Goal: Check status

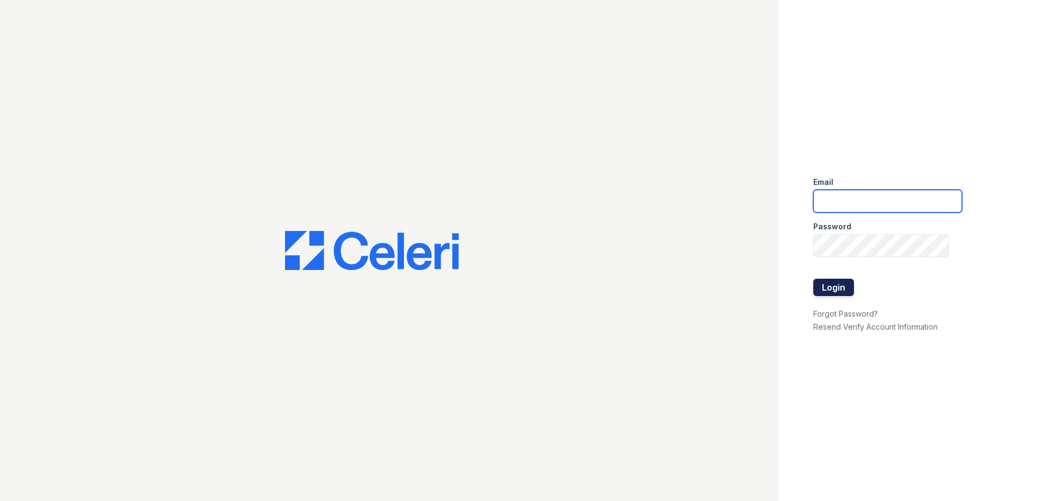
type input "sjimenez@trinity-pm.com"
click at [839, 284] on button "Login" at bounding box center [833, 287] width 41 height 17
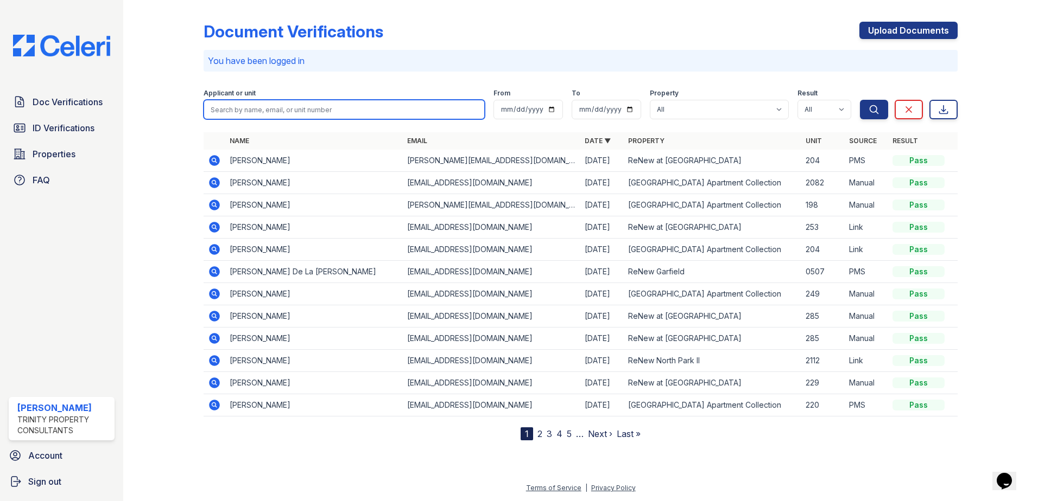
click at [253, 117] on input "search" at bounding box center [344, 110] width 281 height 20
type input "elyn"
click at [860, 100] on button "Search" at bounding box center [874, 110] width 28 height 20
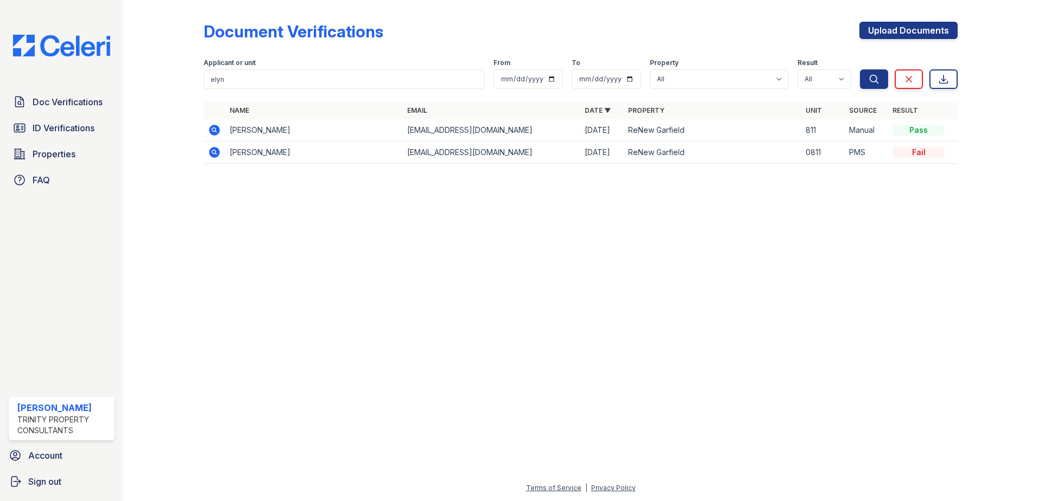
click at [211, 134] on icon at bounding box center [214, 130] width 11 height 11
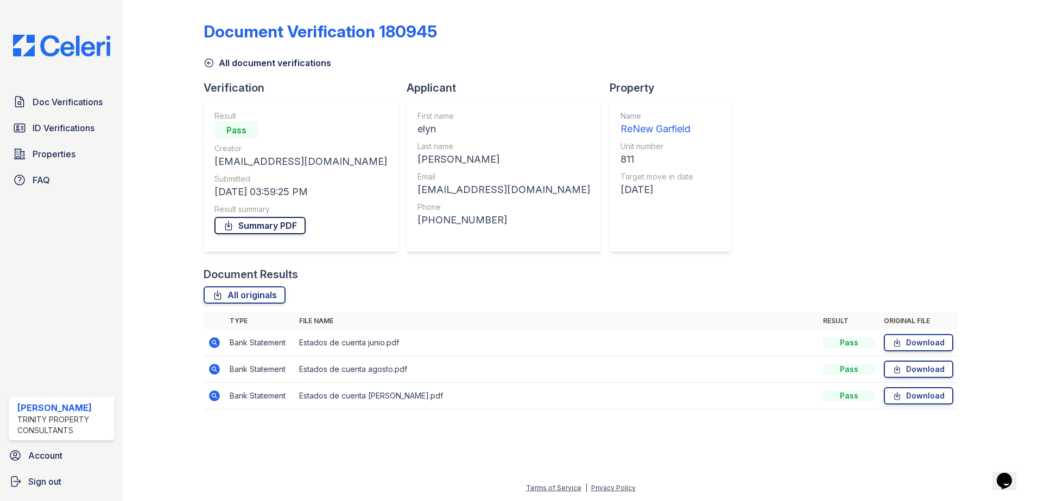
click at [285, 233] on link "Summary PDF" at bounding box center [259, 225] width 91 height 17
